Goal: Check status: Check status

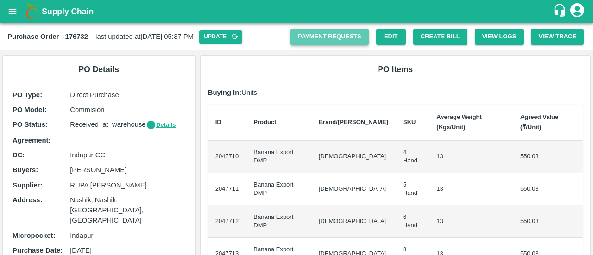
click at [315, 42] on link "Payment Requests" at bounding box center [330, 37] width 78 height 16
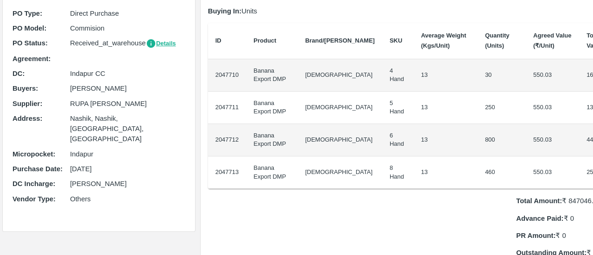
scroll to position [72, 0]
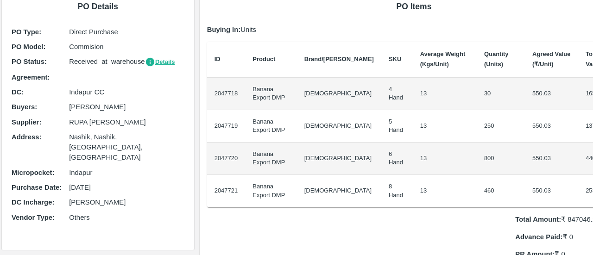
scroll to position [0, 1]
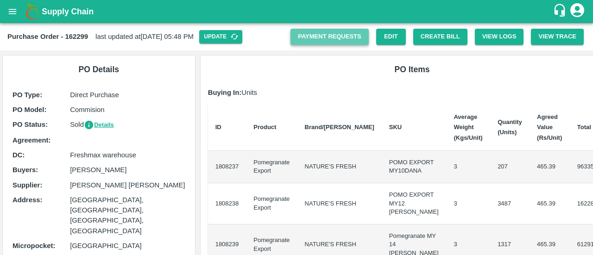
click at [355, 39] on link "Payment Requests" at bounding box center [330, 37] width 78 height 16
click at [358, 37] on link "Payment Requests" at bounding box center [330, 37] width 78 height 16
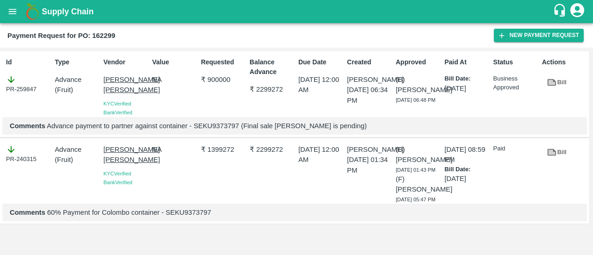
scroll to position [0, 0]
click at [216, 131] on p "Comments Advance payment to partner against container - SEKU9373797 (Final sale…" at bounding box center [295, 126] width 570 height 10
copy p "SEKU9373797"
click at [557, 83] on link "Bill" at bounding box center [557, 83] width 30 height 16
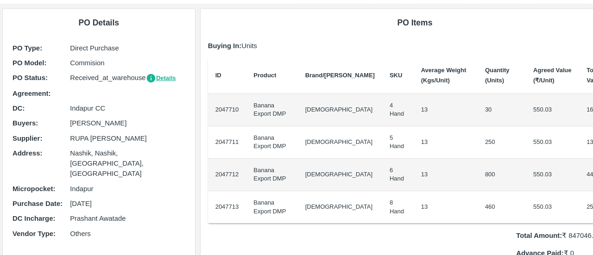
scroll to position [47, 0]
